Goal: Check status: Check status

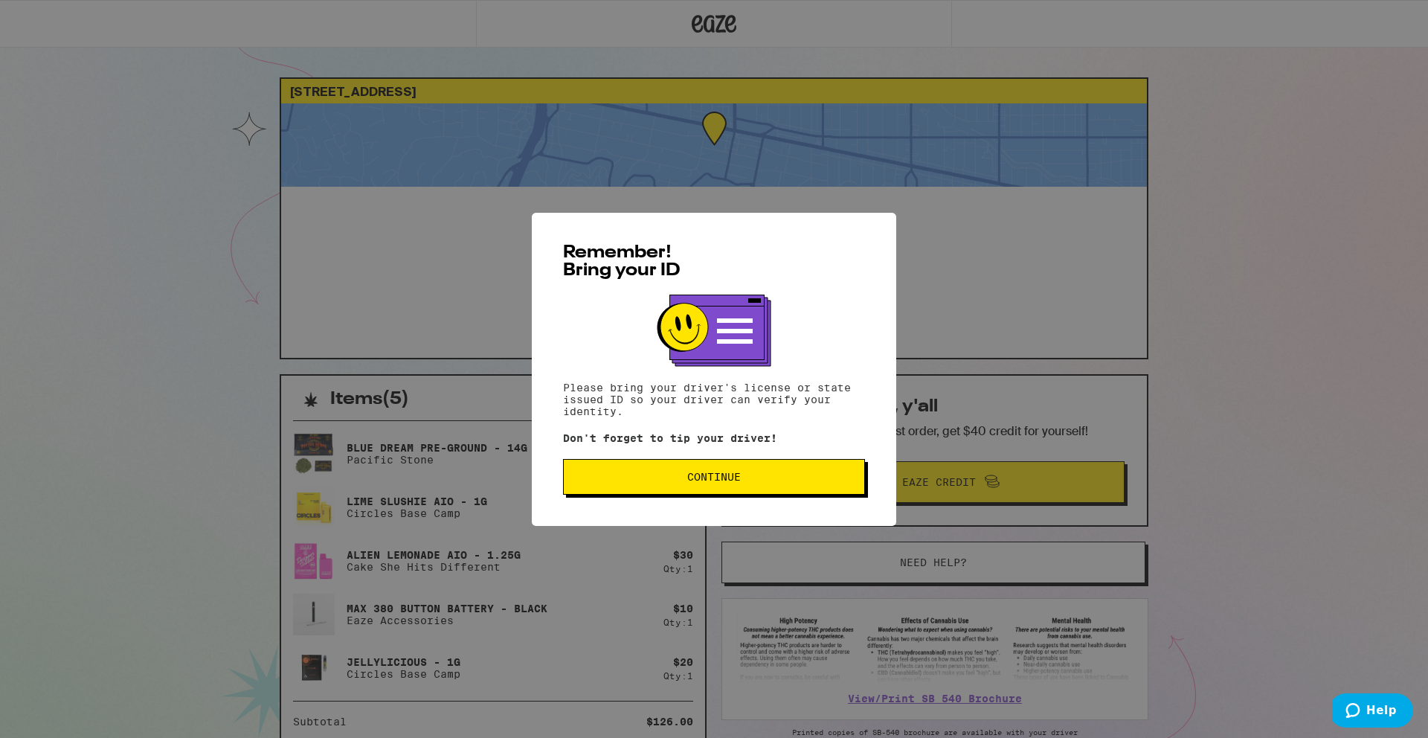
click at [799, 486] on button "Continue" at bounding box center [714, 477] width 302 height 36
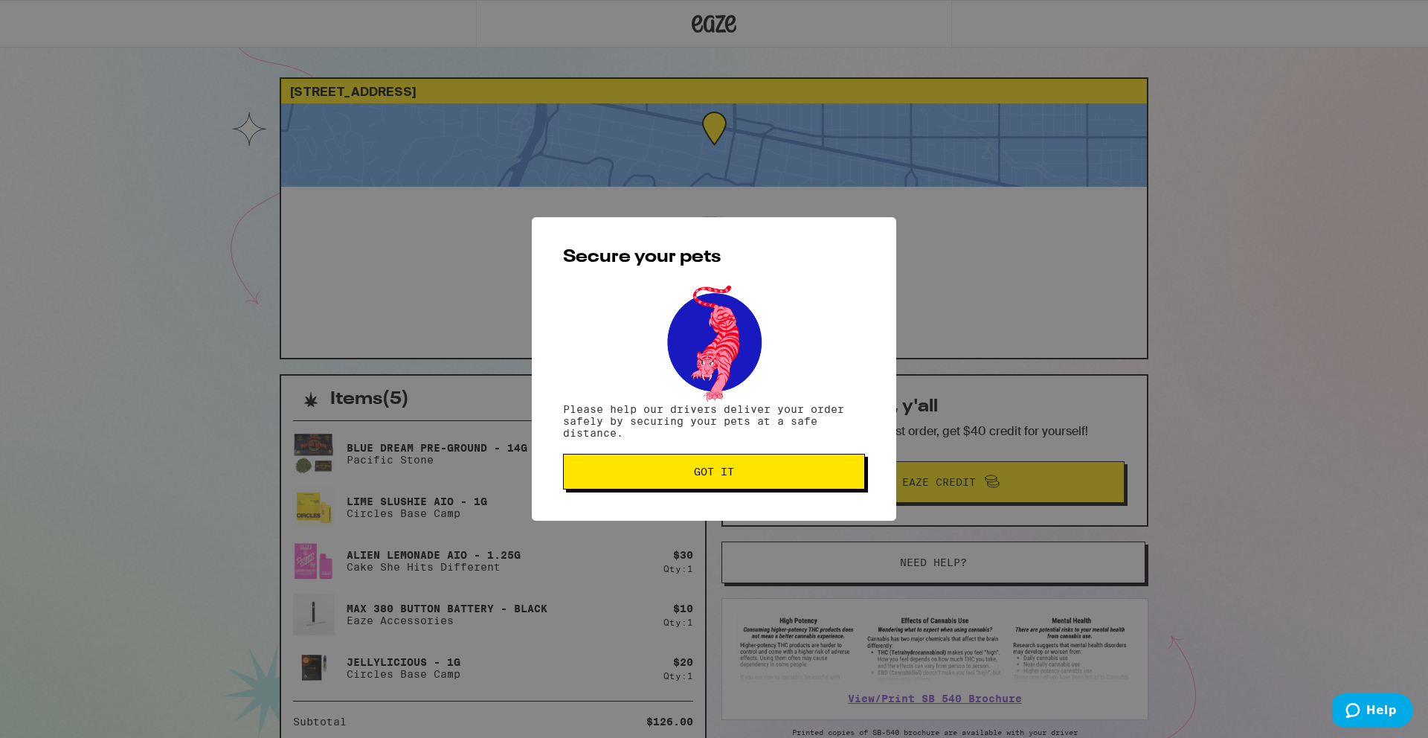
click at [799, 486] on button "Got it" at bounding box center [714, 472] width 302 height 36
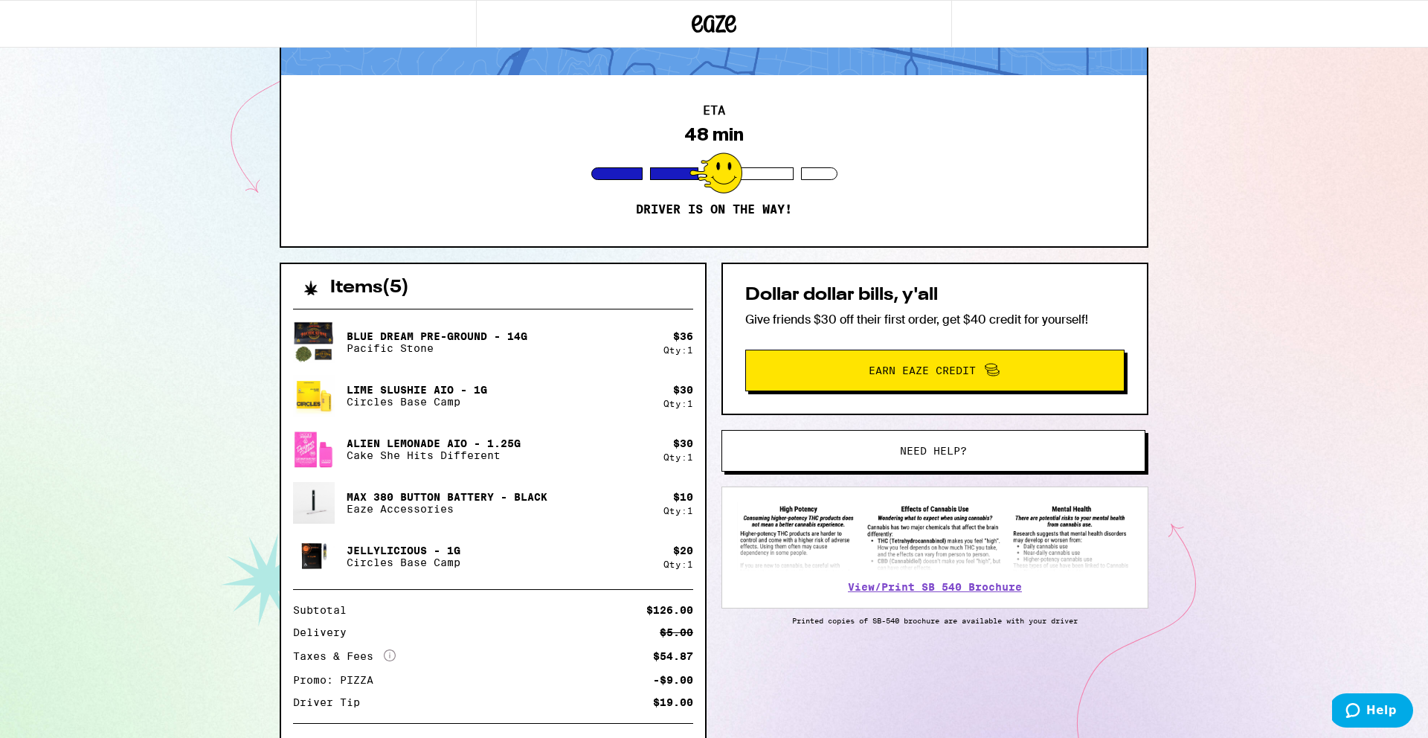
scroll to position [117, 0]
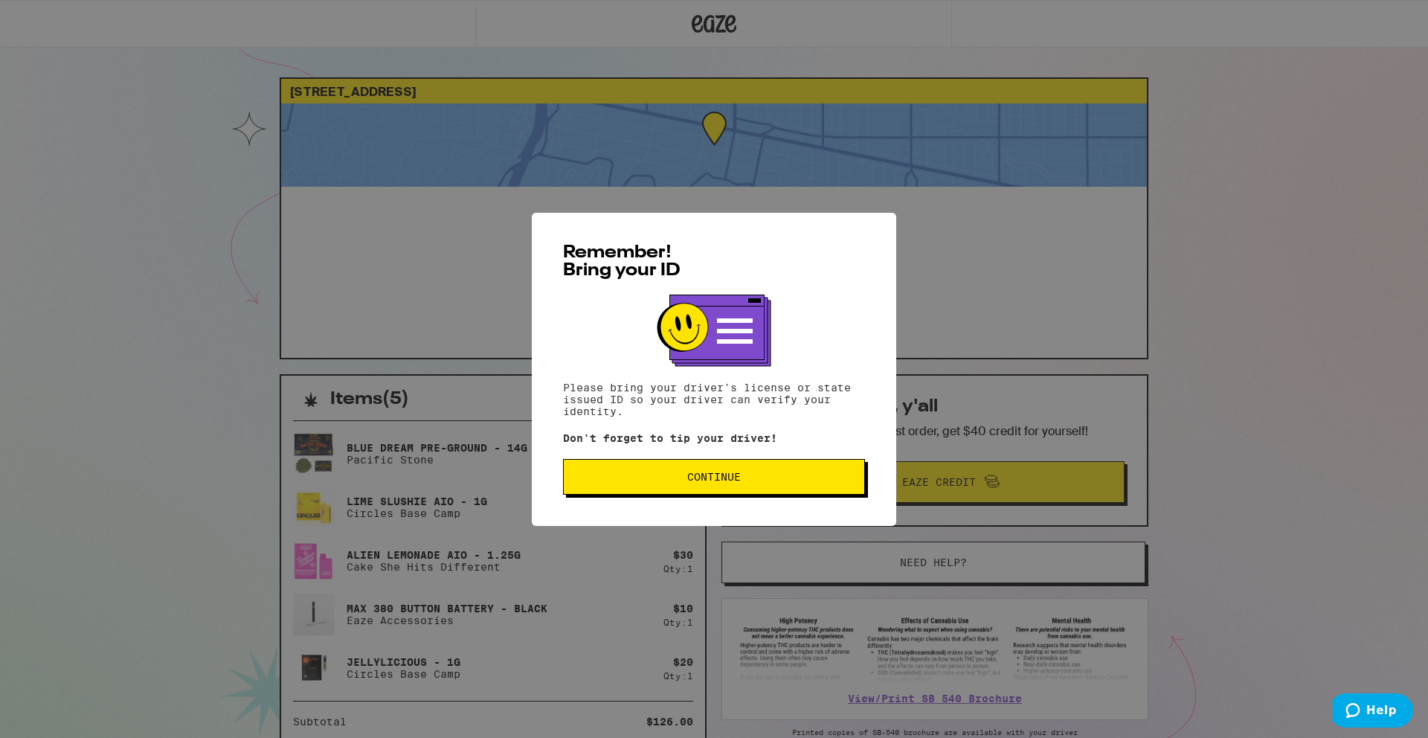
click at [799, 480] on span "Continue" at bounding box center [714, 477] width 277 height 10
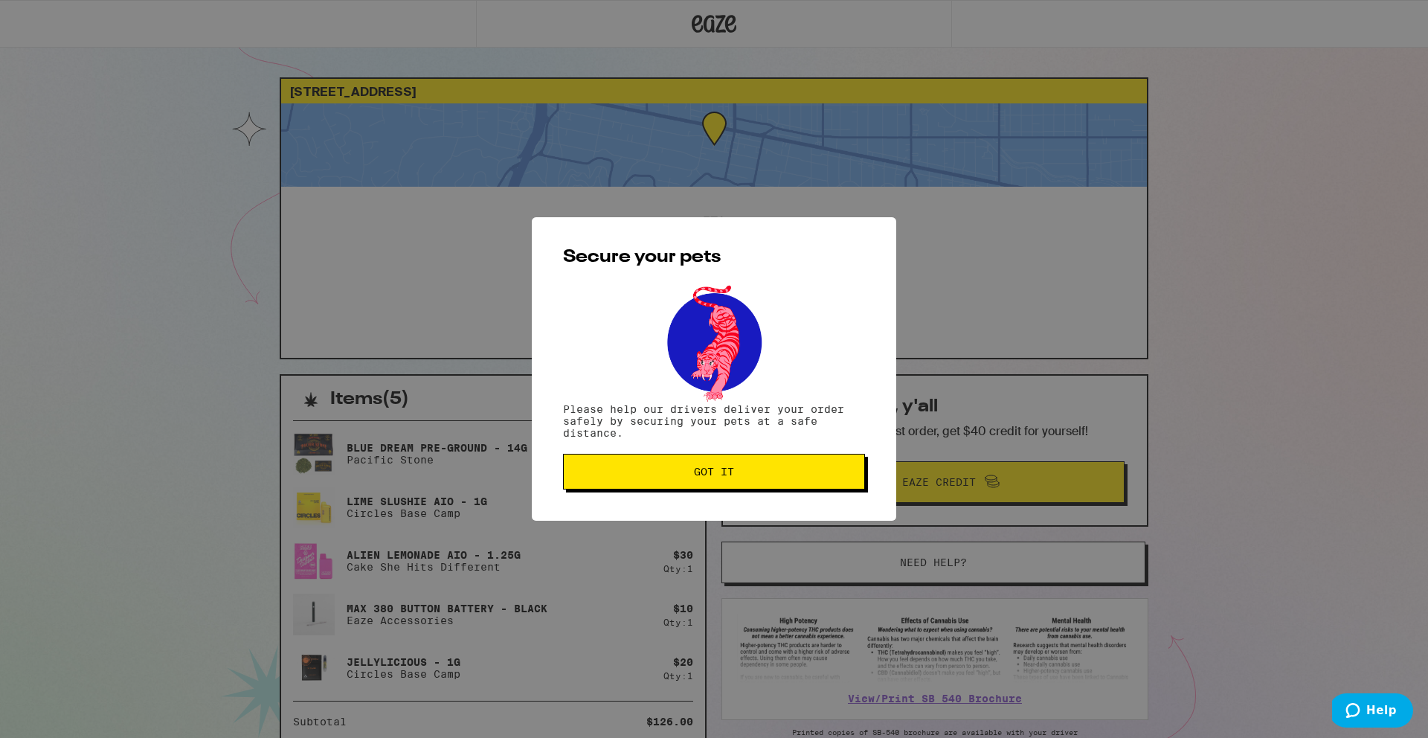
click at [797, 473] on span "Got it" at bounding box center [714, 471] width 277 height 10
